Goal: Find specific page/section: Find specific page/section

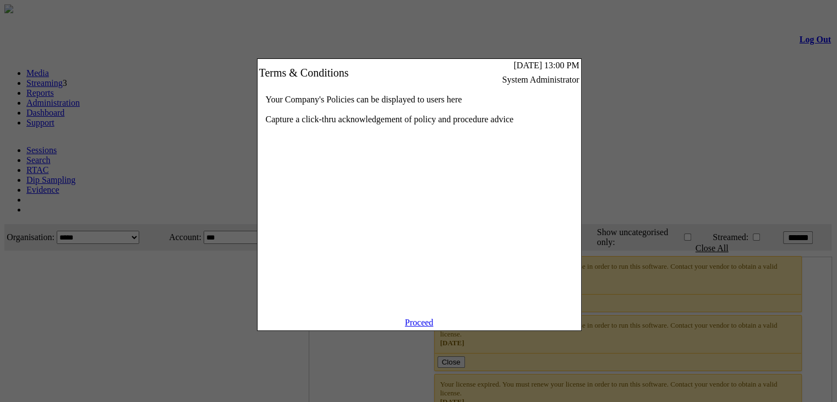
click at [417, 327] on link "Proceed" at bounding box center [419, 322] width 29 height 9
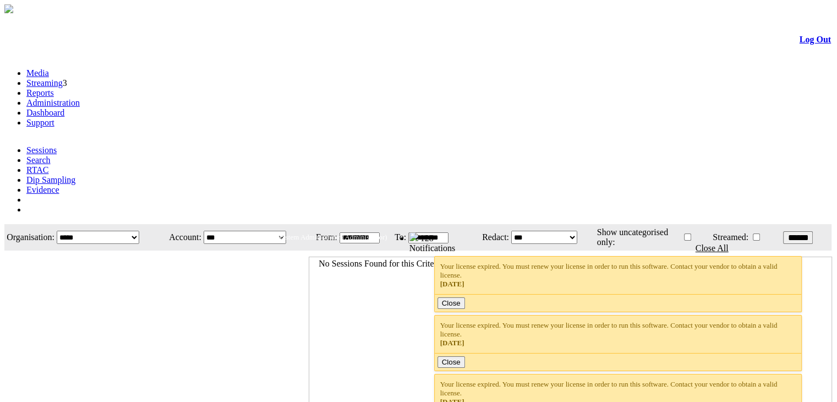
click at [80, 98] on link "Administration" at bounding box center [52, 102] width 53 height 9
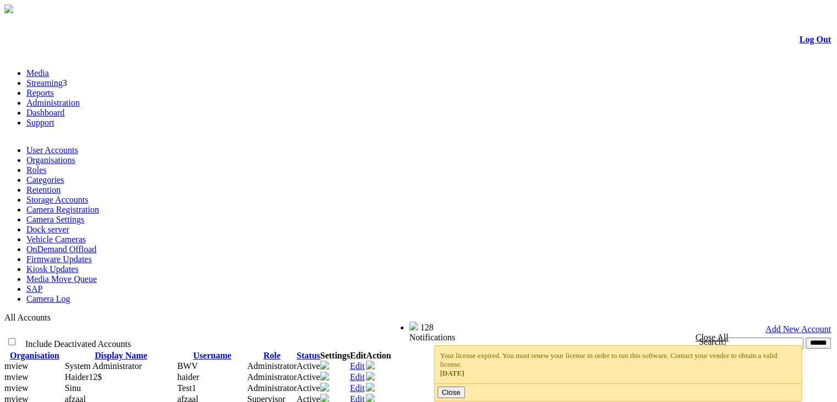
click at [64, 108] on link "Dashboard" at bounding box center [45, 112] width 38 height 9
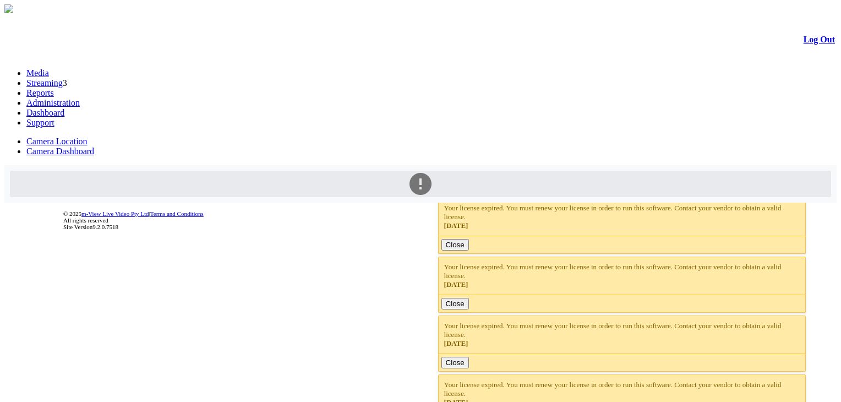
click at [94, 146] on link "Camera Dashboard" at bounding box center [60, 150] width 68 height 9
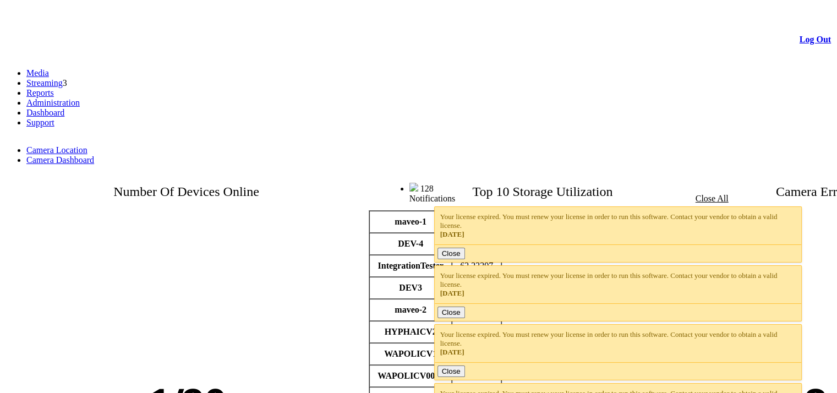
scroll to position [343, 0]
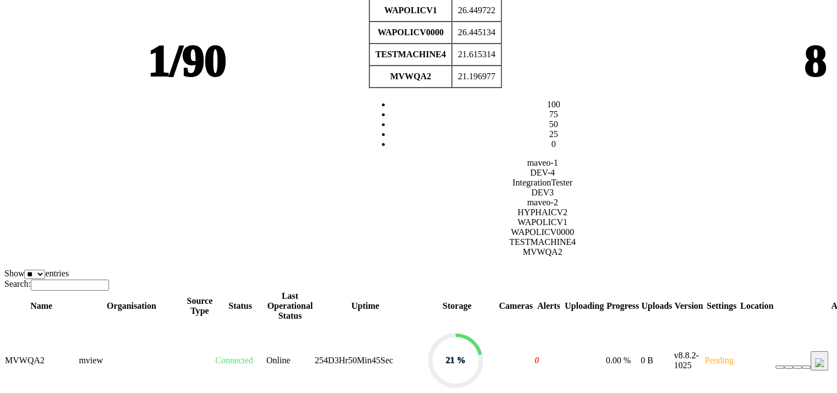
scroll to position [364, 0]
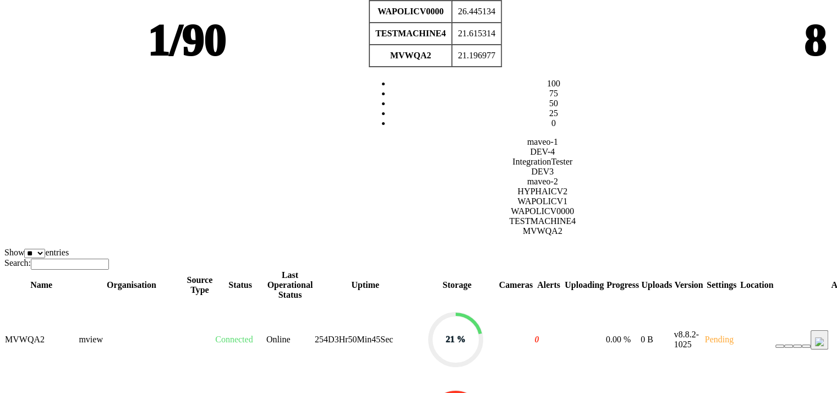
drag, startPoint x: 636, startPoint y: 382, endPoint x: 682, endPoint y: 389, distance: 47.2
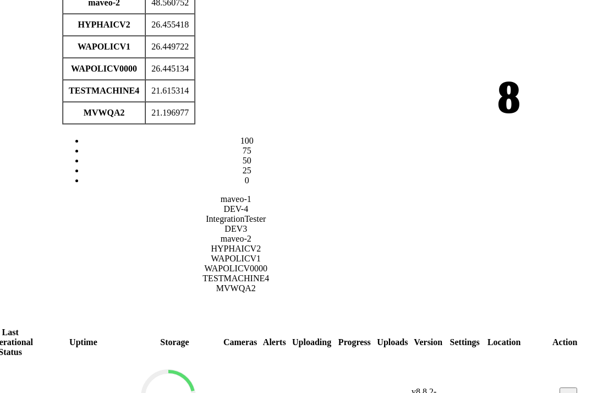
scroll to position [317, 319]
